Goal: Navigation & Orientation: Find specific page/section

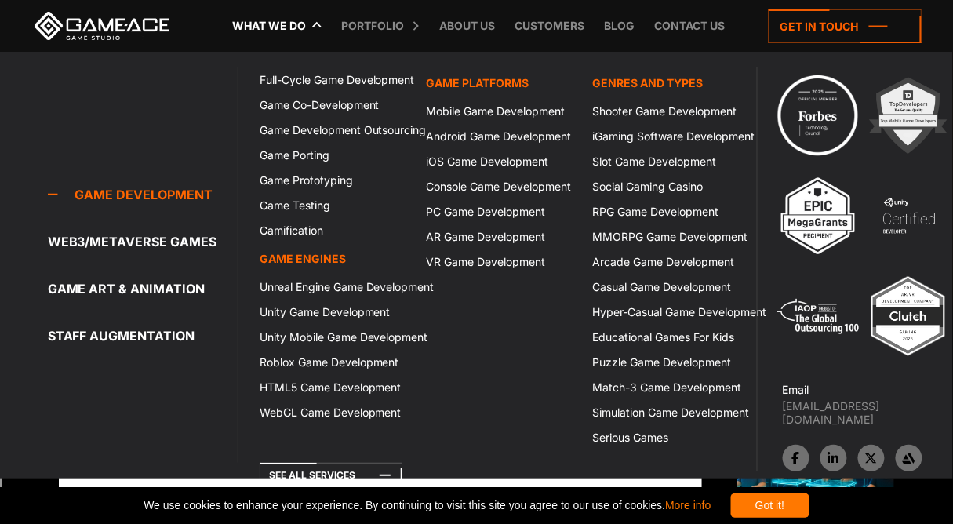
click at [250, 26] on icon at bounding box center [235, 26] width 38 height 52
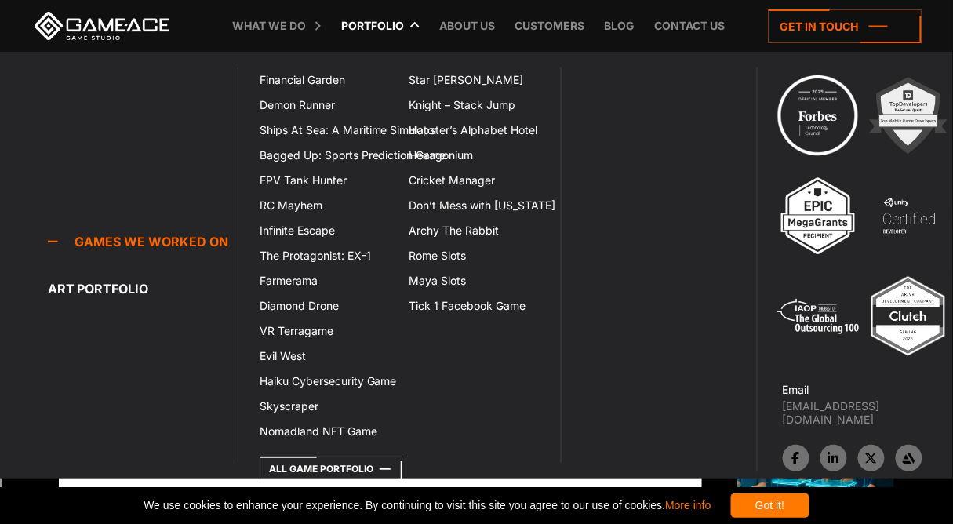
click at [376, 27] on link "Portfolio" at bounding box center [372, 26] width 78 height 52
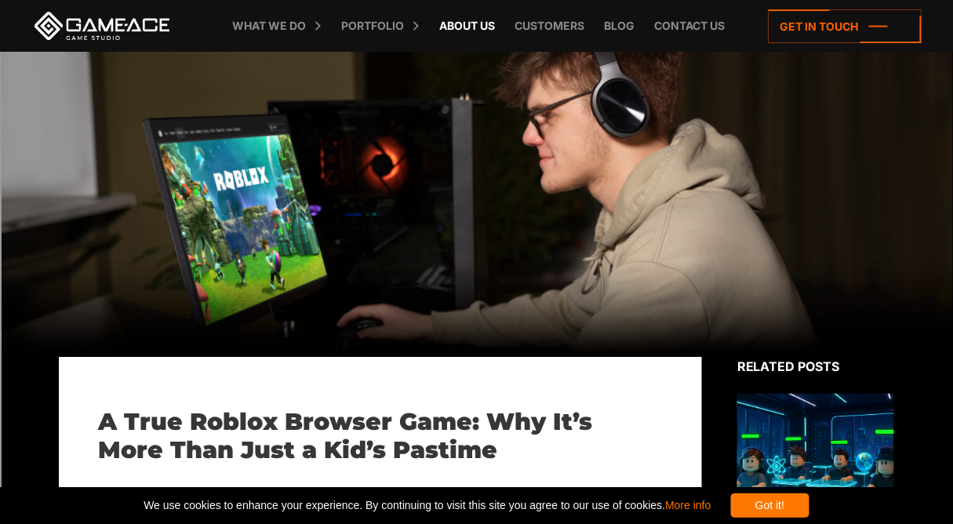
click at [452, 28] on link "About Us" at bounding box center [466, 26] width 71 height 52
click at [543, 35] on link "Customers" at bounding box center [549, 26] width 85 height 52
click at [641, 34] on li "Contact us" at bounding box center [681, 26] width 86 height 52
click at [631, 29] on link "Blog" at bounding box center [619, 26] width 46 height 52
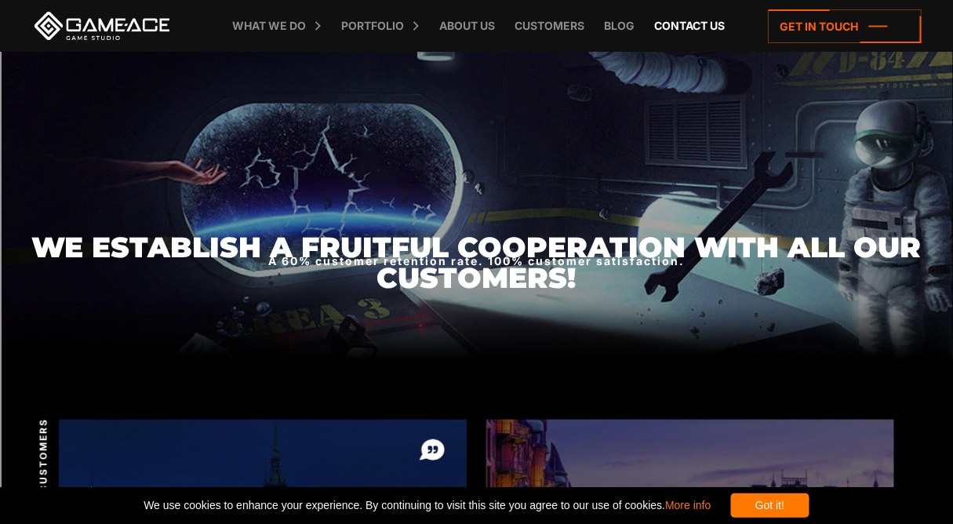
click at [705, 30] on link "Contact us" at bounding box center [689, 26] width 86 height 52
click at [571, 25] on link "Customers" at bounding box center [549, 26] width 85 height 52
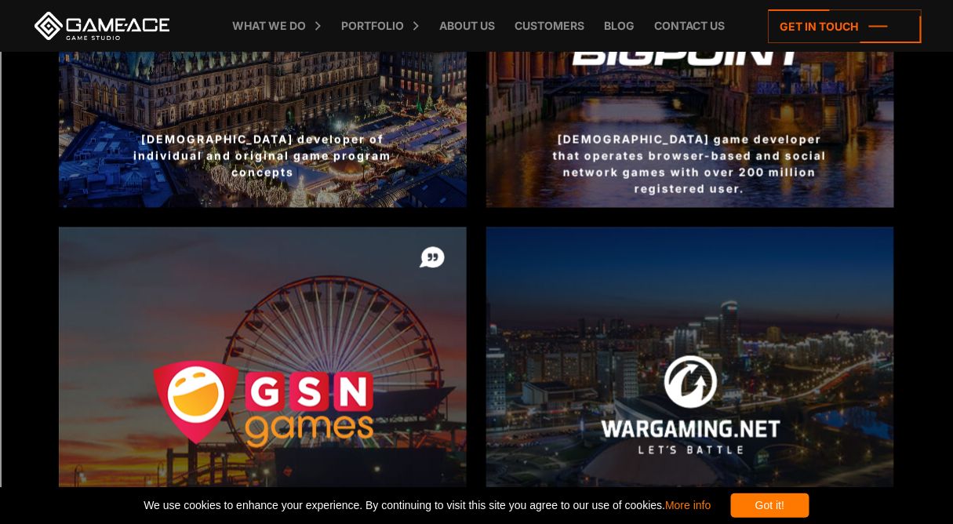
scroll to position [617, 0]
